Goal: Navigation & Orientation: Go to known website

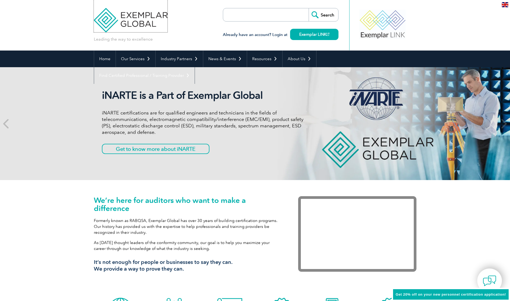
click at [122, 22] on img at bounding box center [131, 16] width 74 height 32
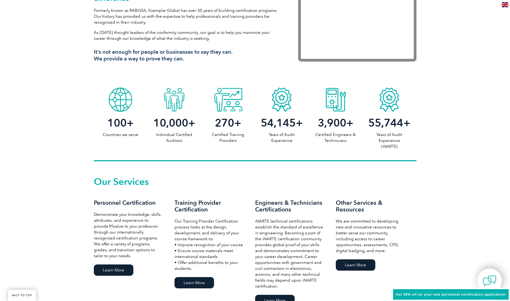
scroll to position [215, 0]
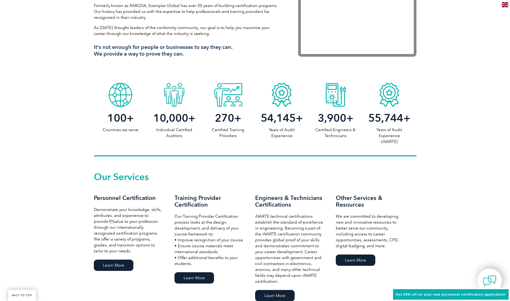
click at [115, 268] on link "Learn More" at bounding box center [114, 265] width 40 height 11
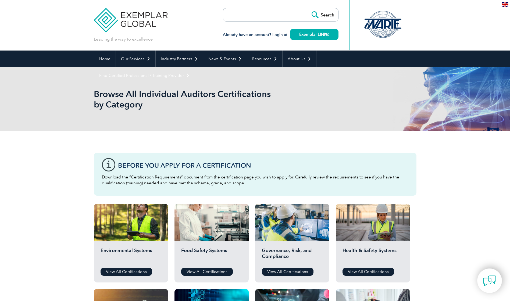
click at [307, 34] on link "Exemplar LINK" at bounding box center [314, 34] width 48 height 11
